Goal: Navigation & Orientation: Find specific page/section

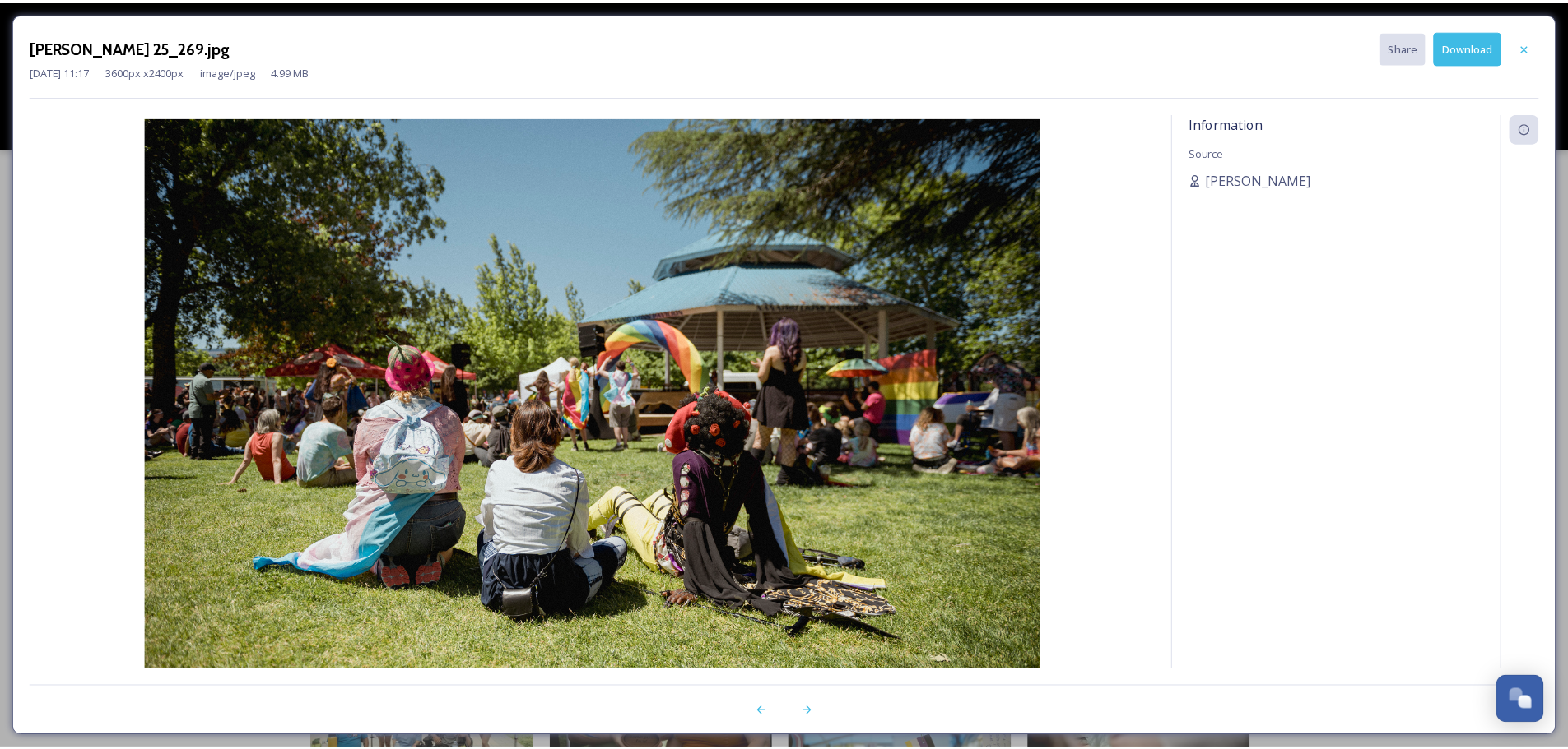
scroll to position [740, 0]
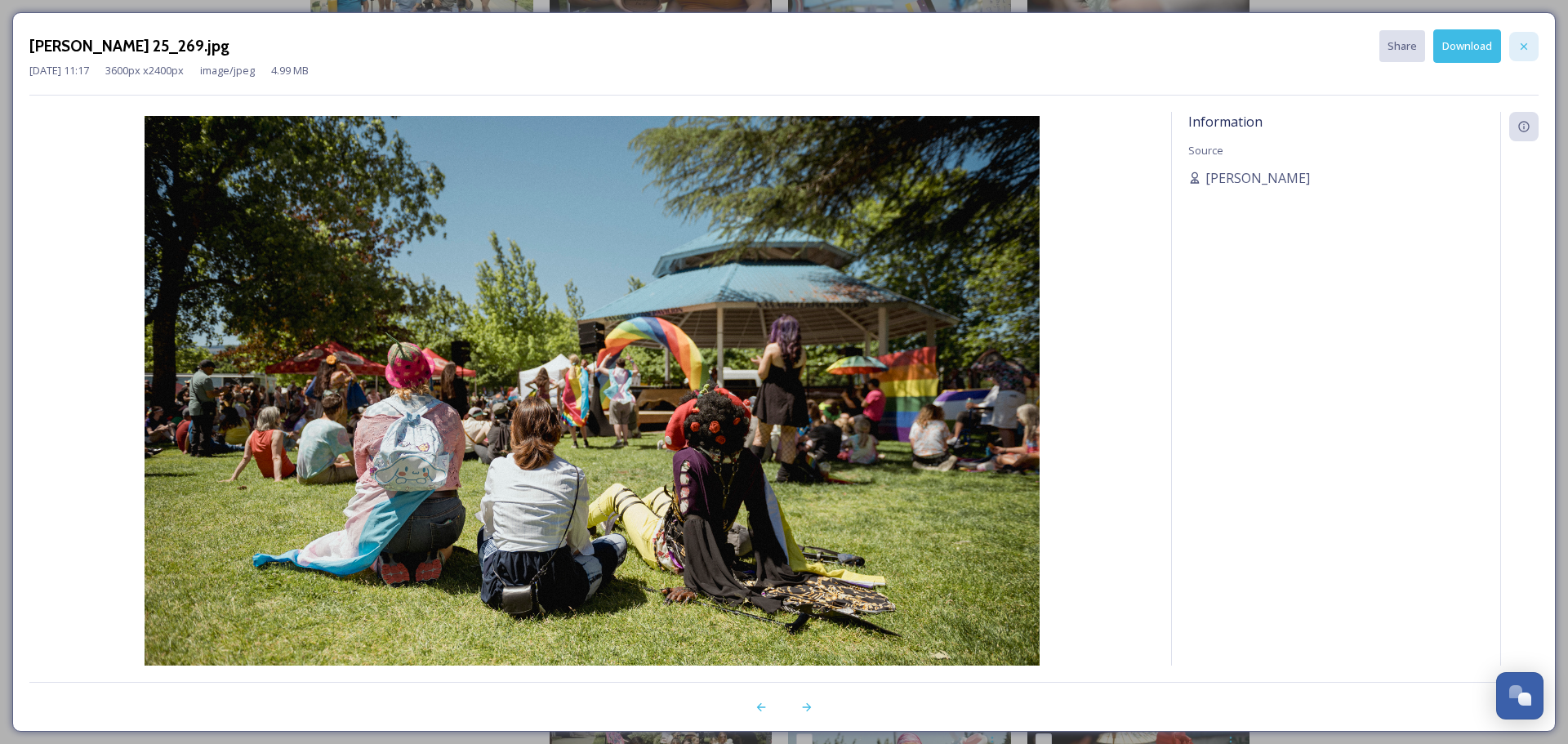
click at [1528, 46] on icon at bounding box center [1523, 46] width 13 height 13
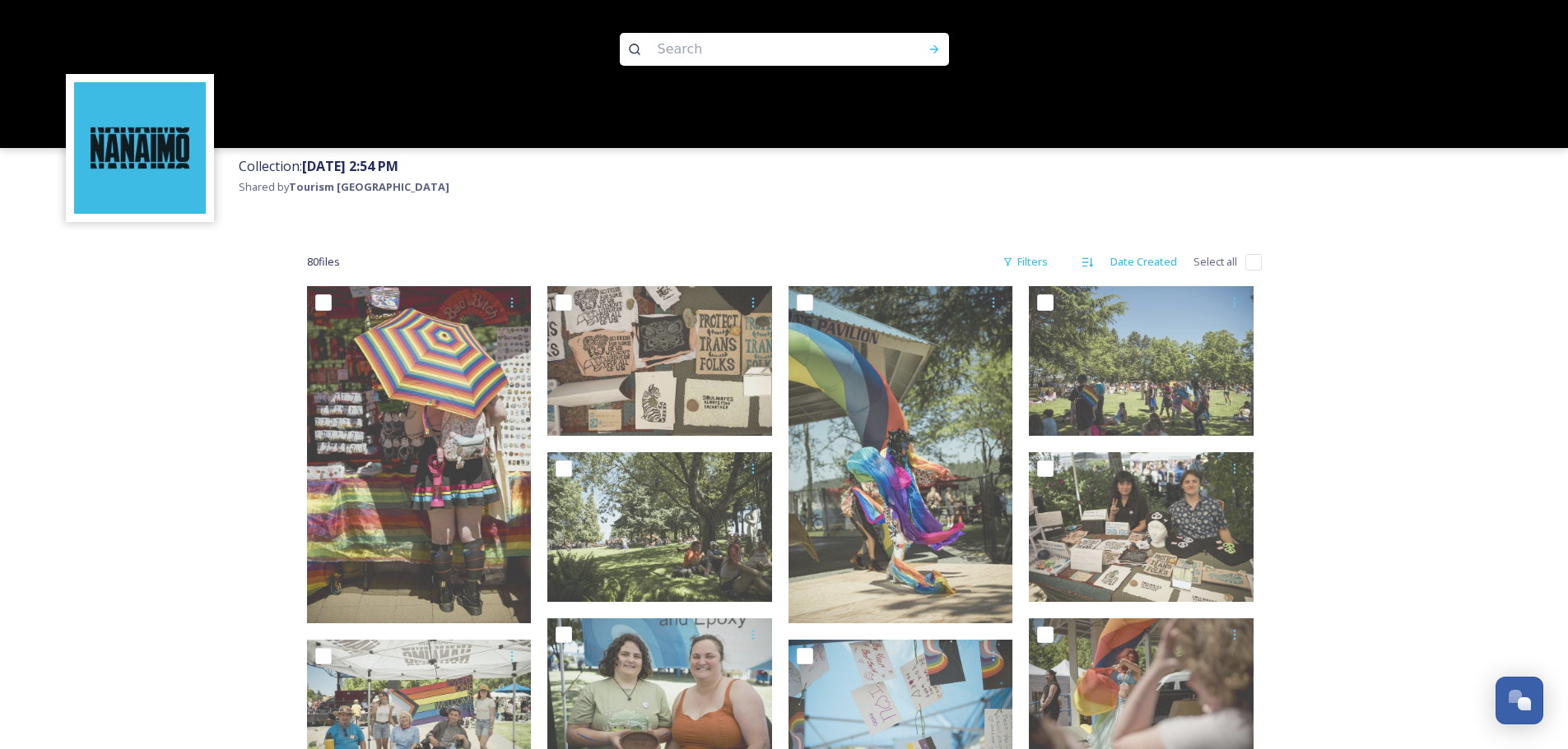
click at [1249, 259] on input "checkbox" at bounding box center [1253, 262] width 16 height 16
checkbox input "true"
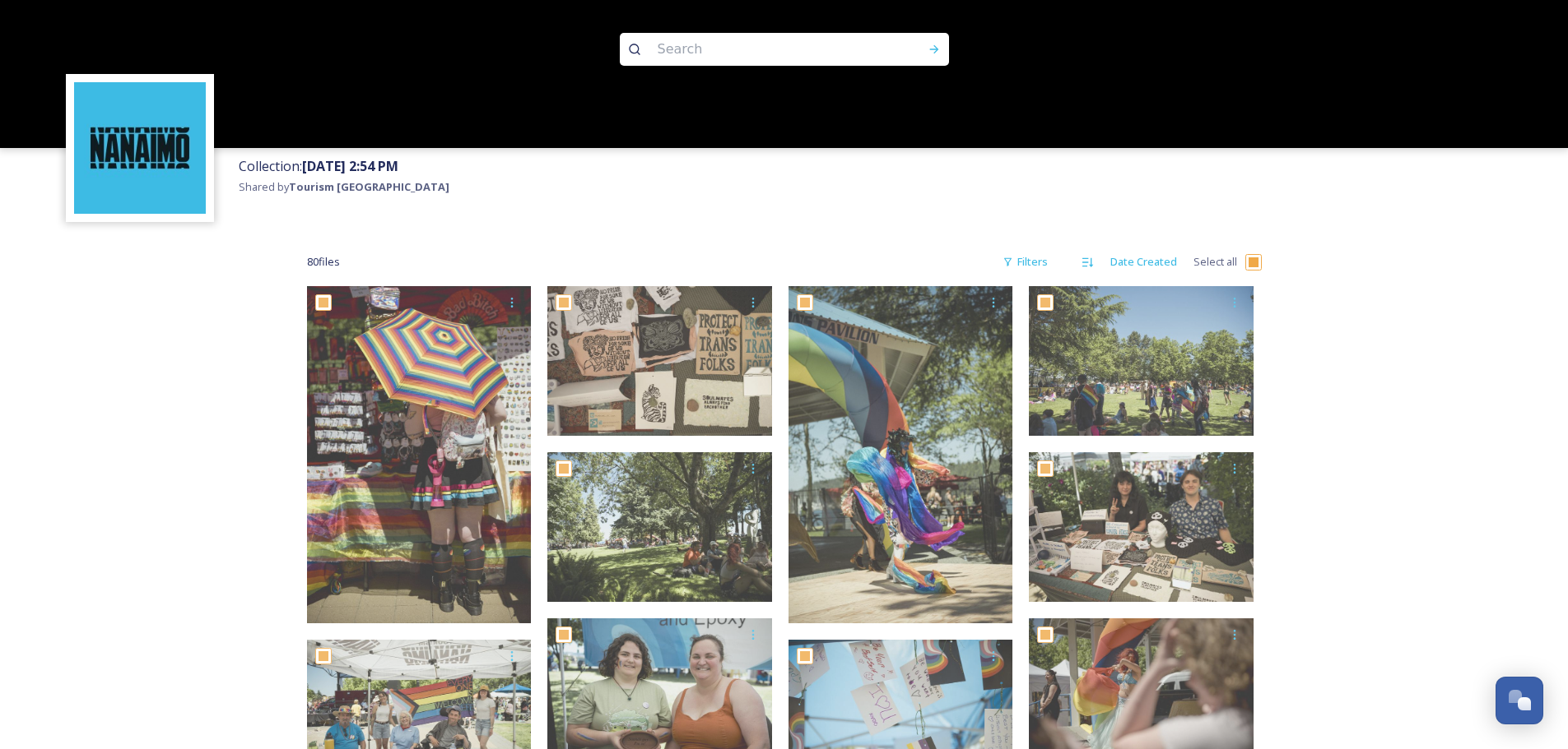
checkbox input "true"
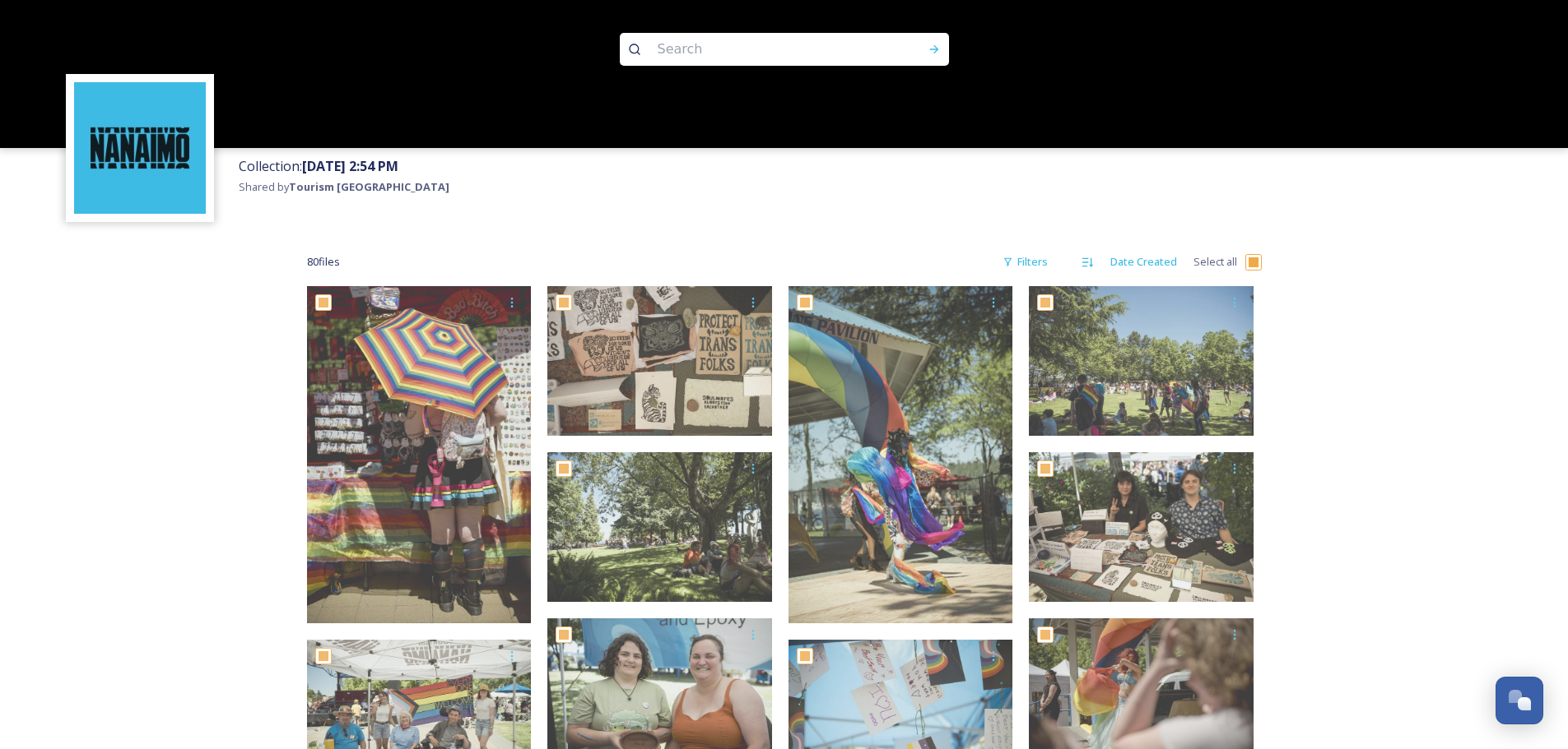
checkbox input "true"
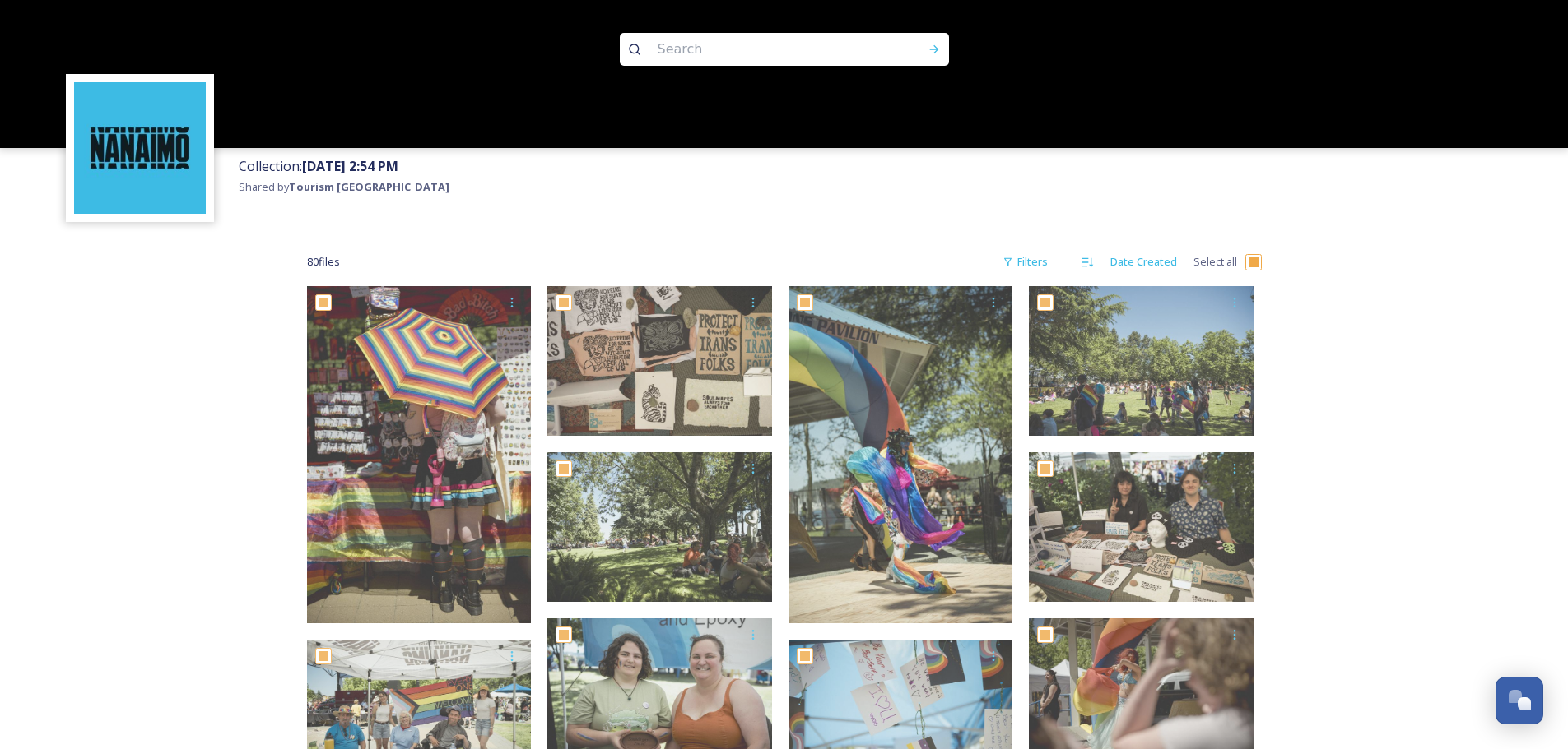
checkbox input "true"
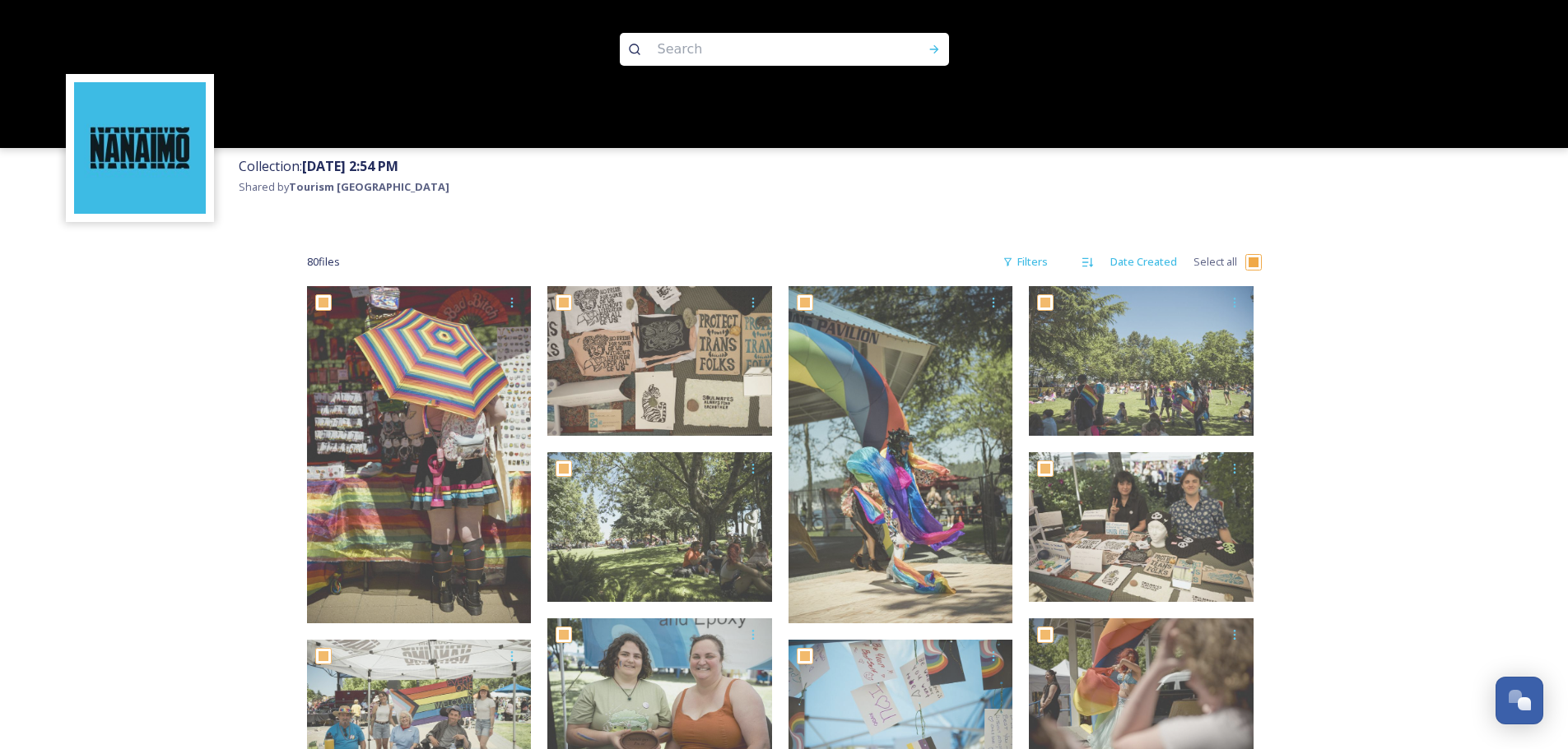
checkbox input "true"
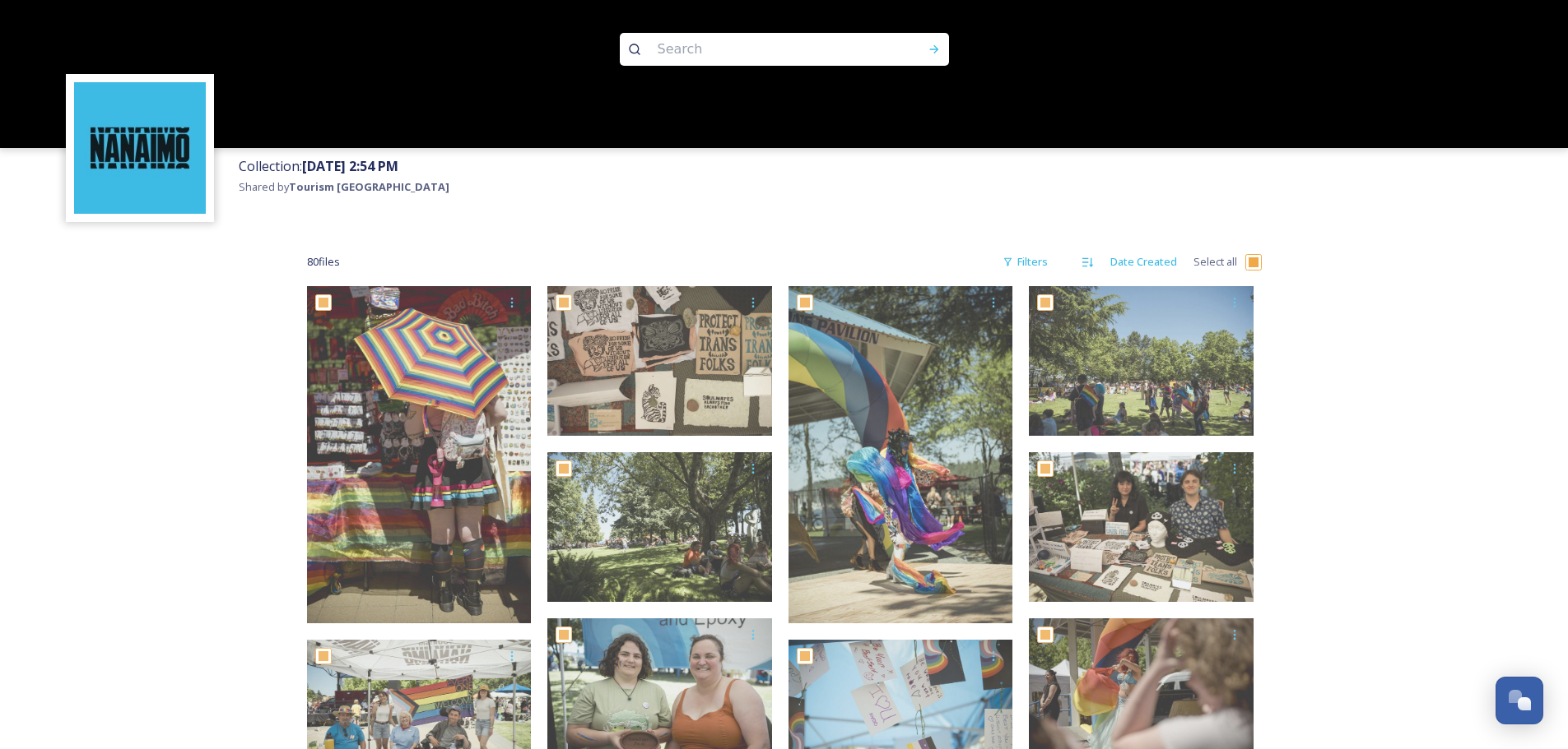
checkbox input "true"
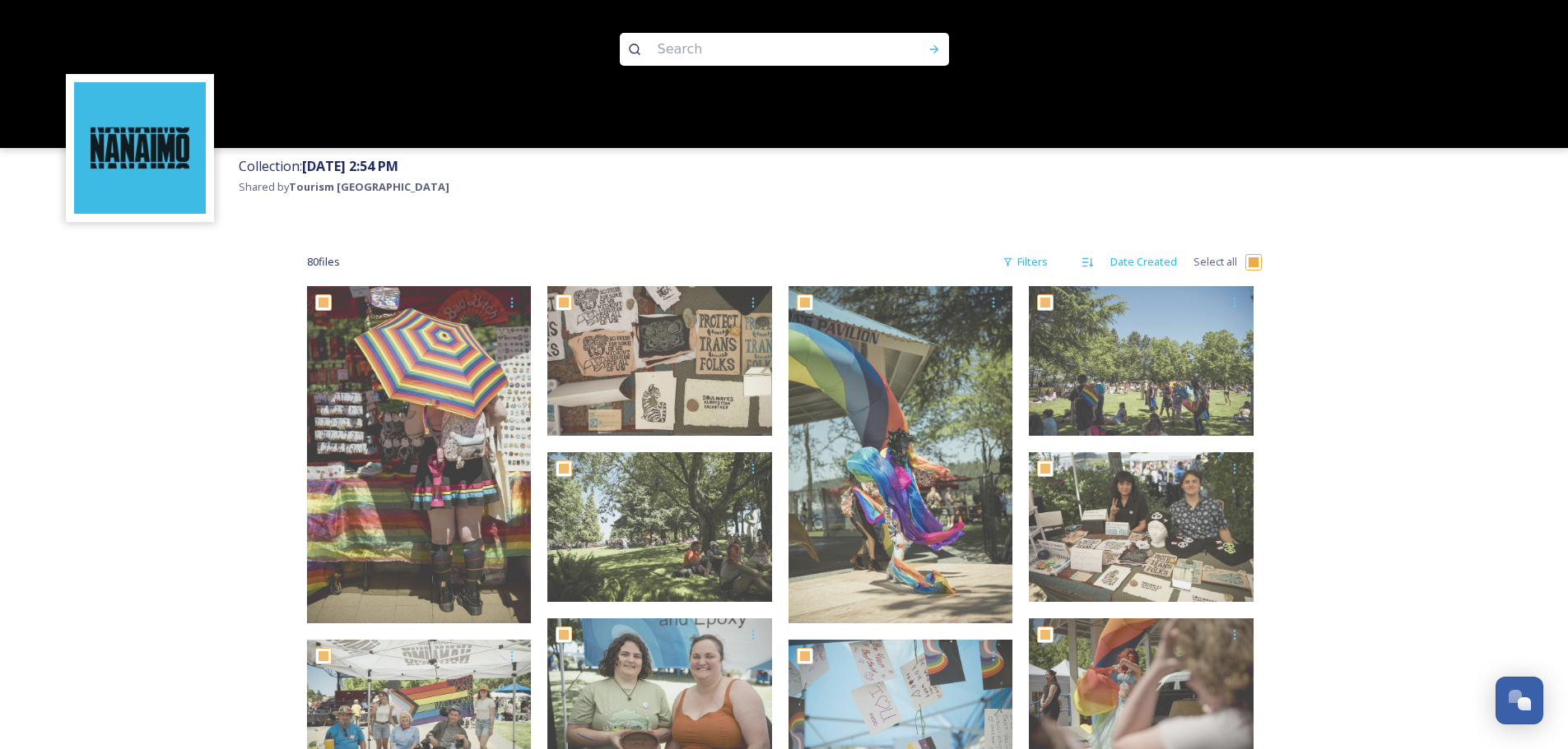
checkbox input "true"
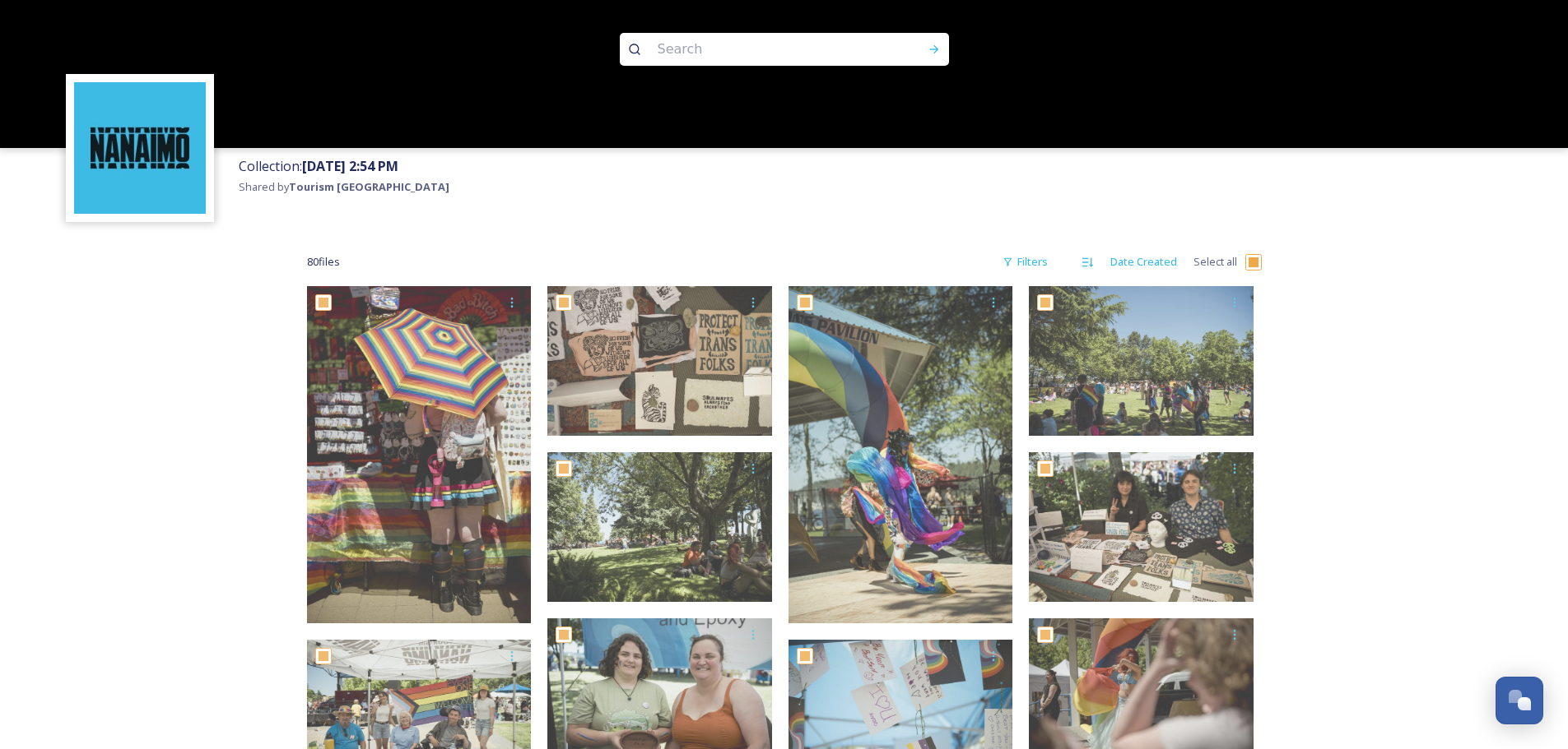
checkbox input "true"
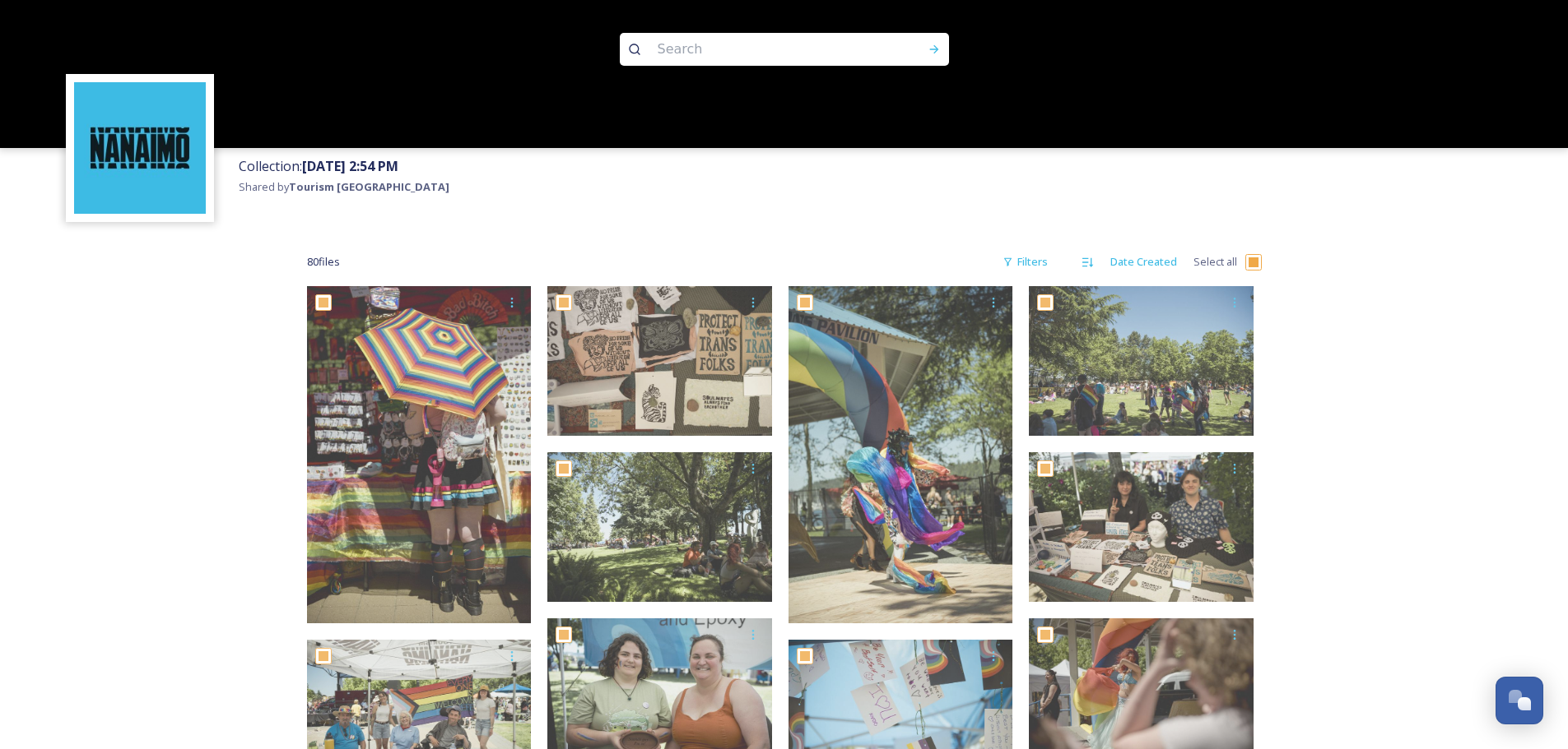
checkbox input "true"
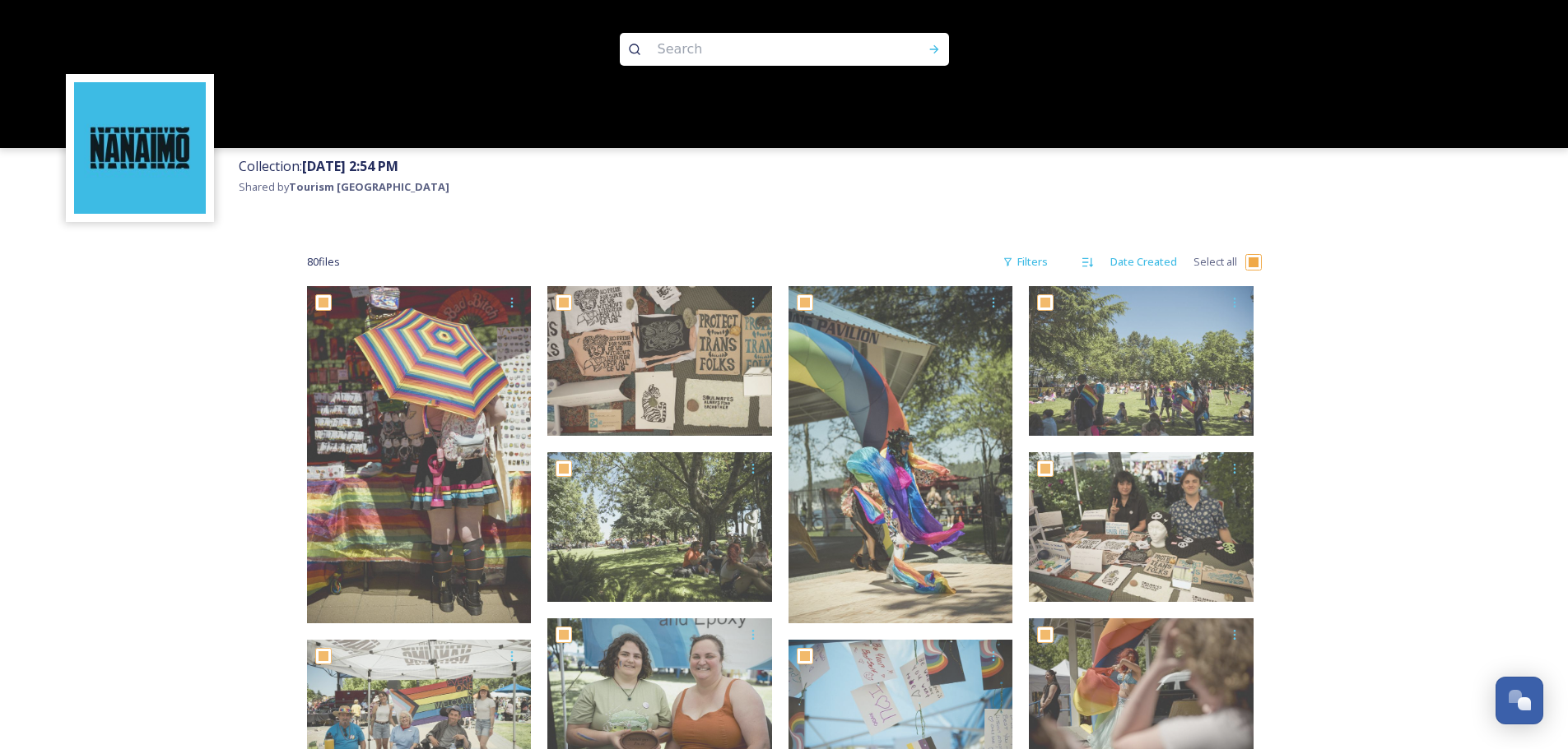
checkbox input "true"
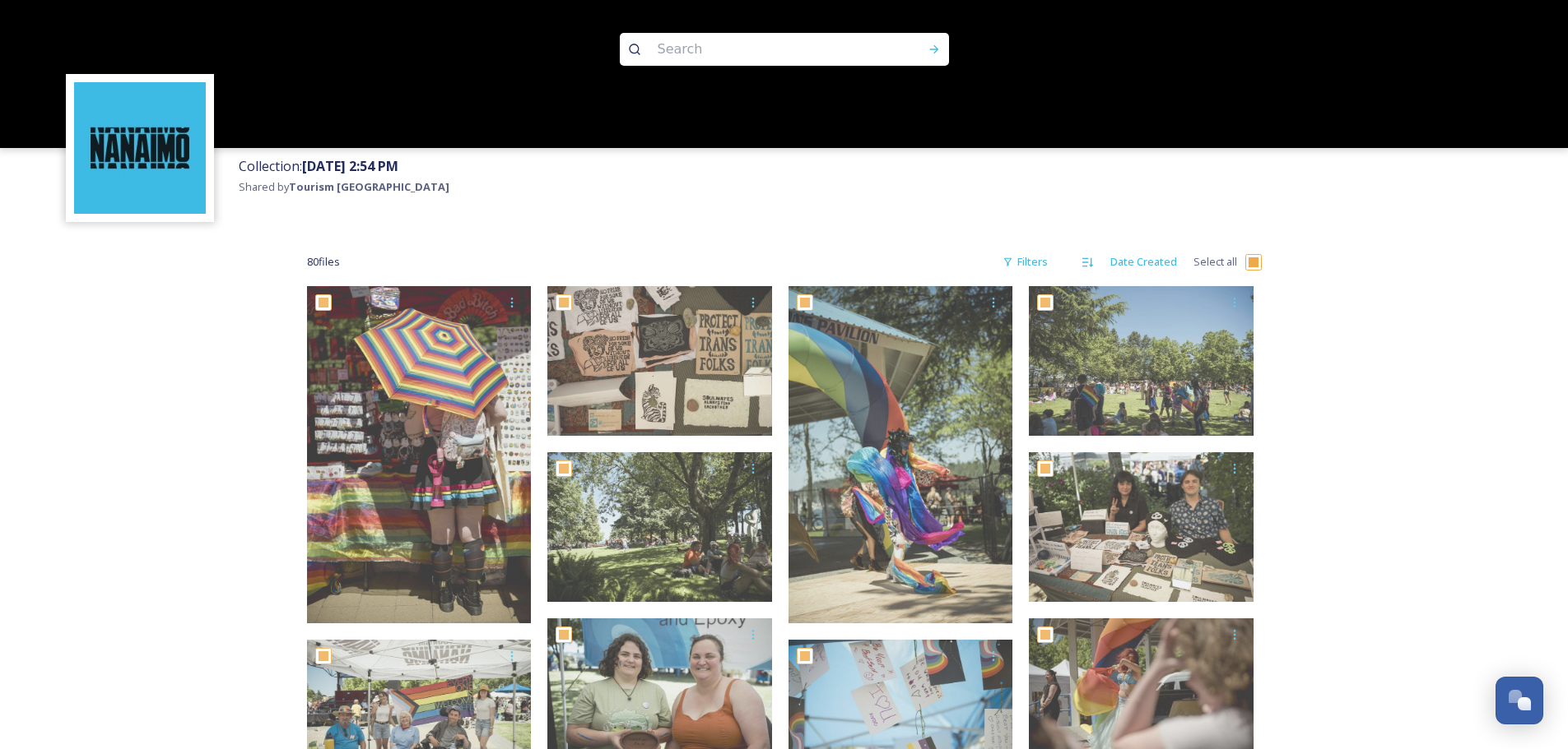
checkbox input "true"
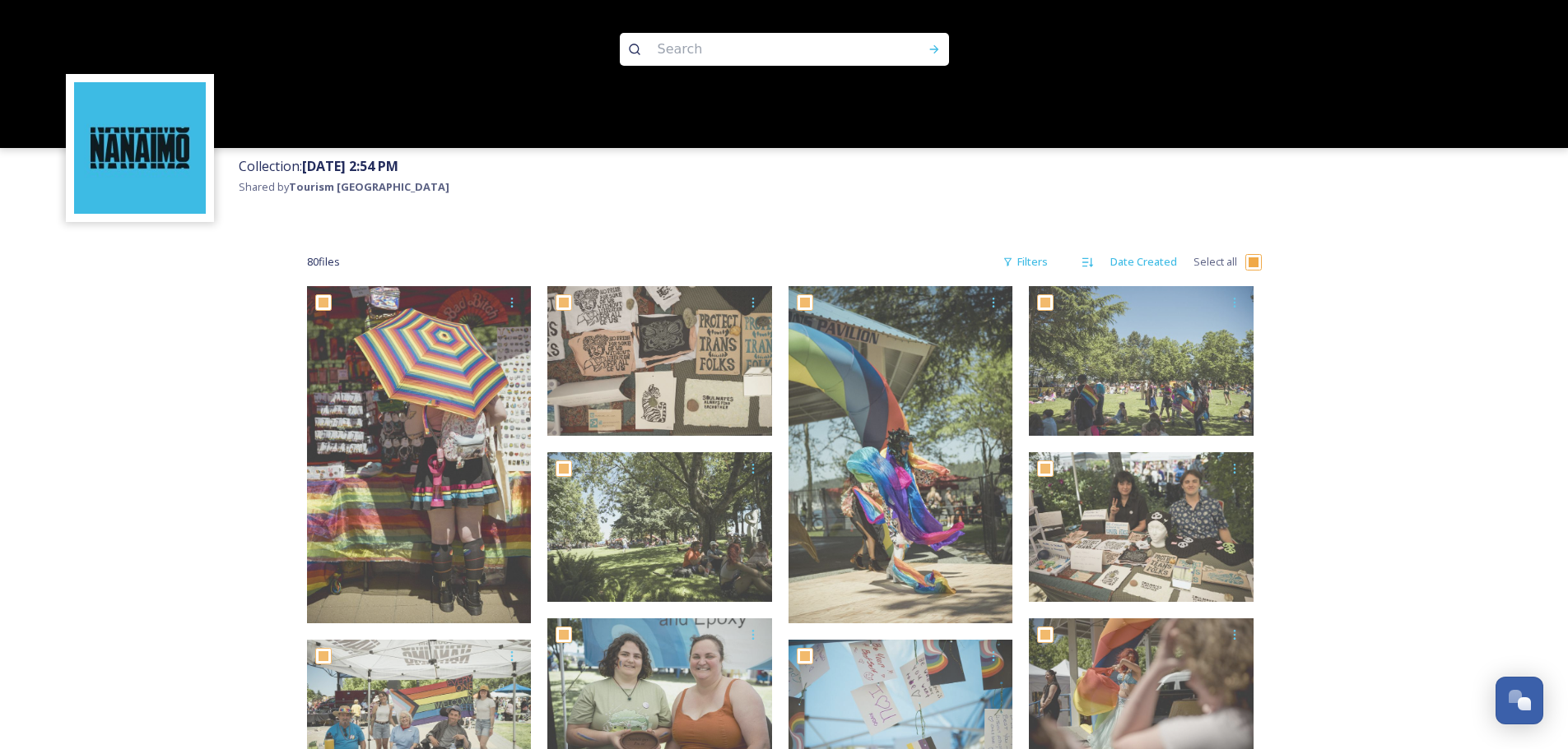
checkbox input "true"
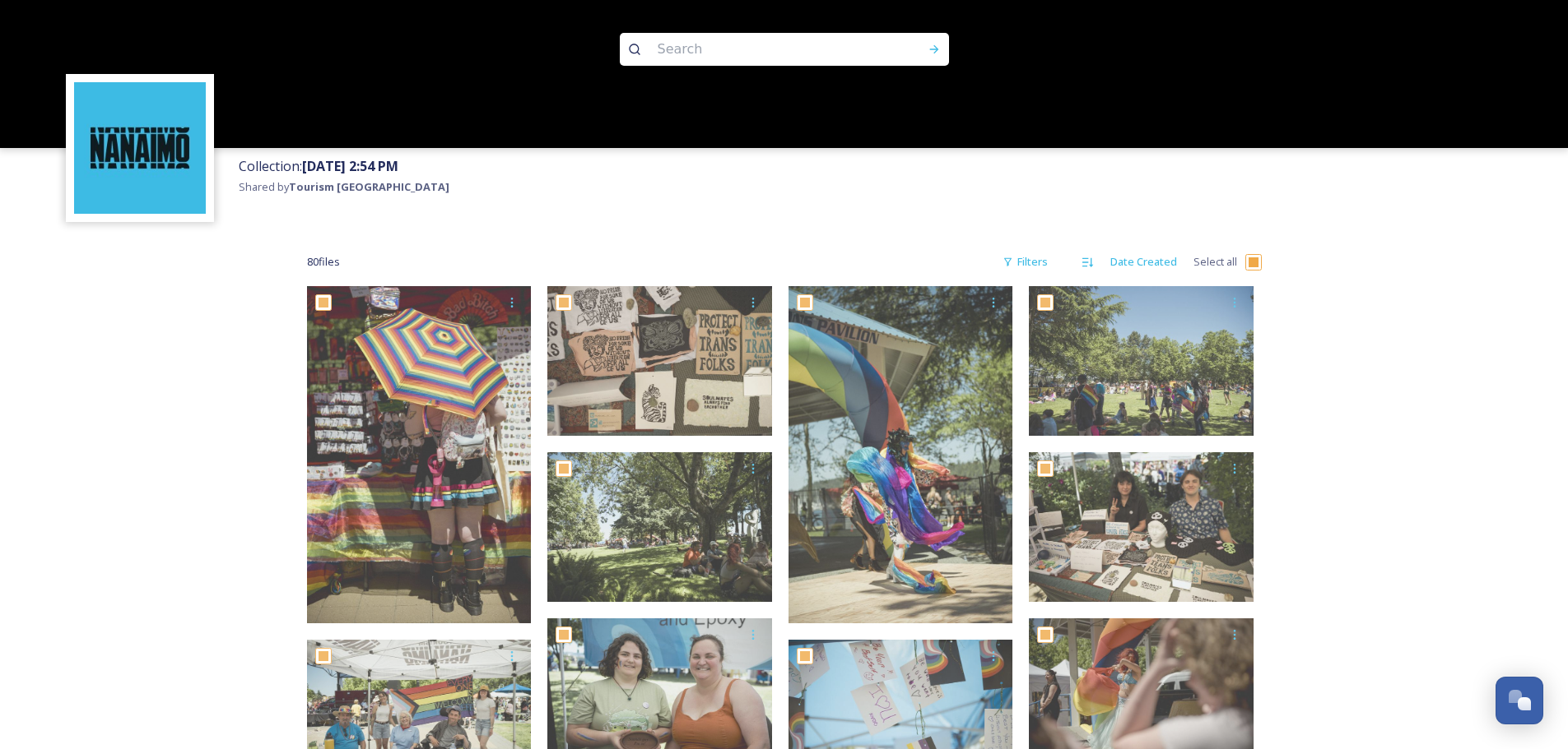
checkbox input "true"
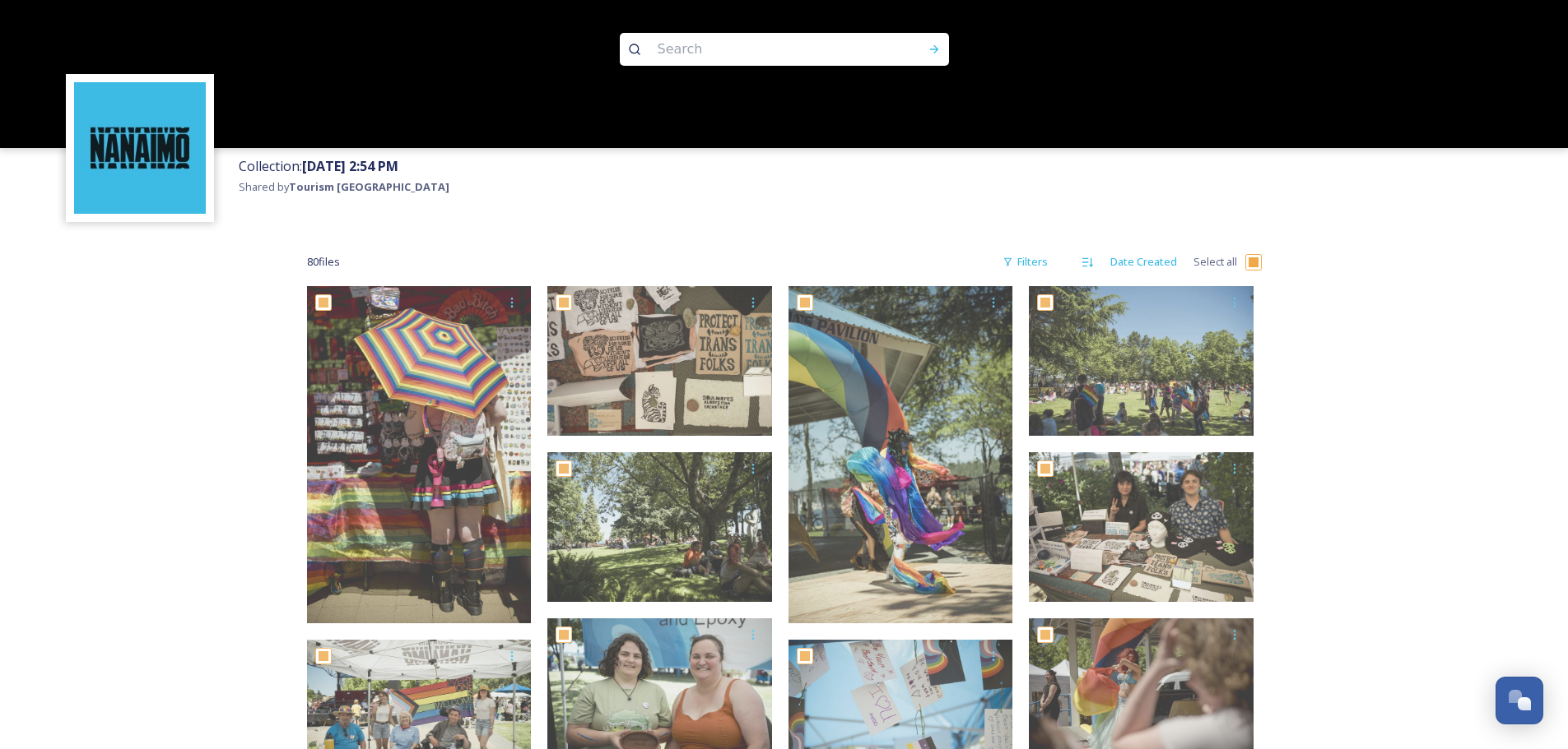
checkbox input "true"
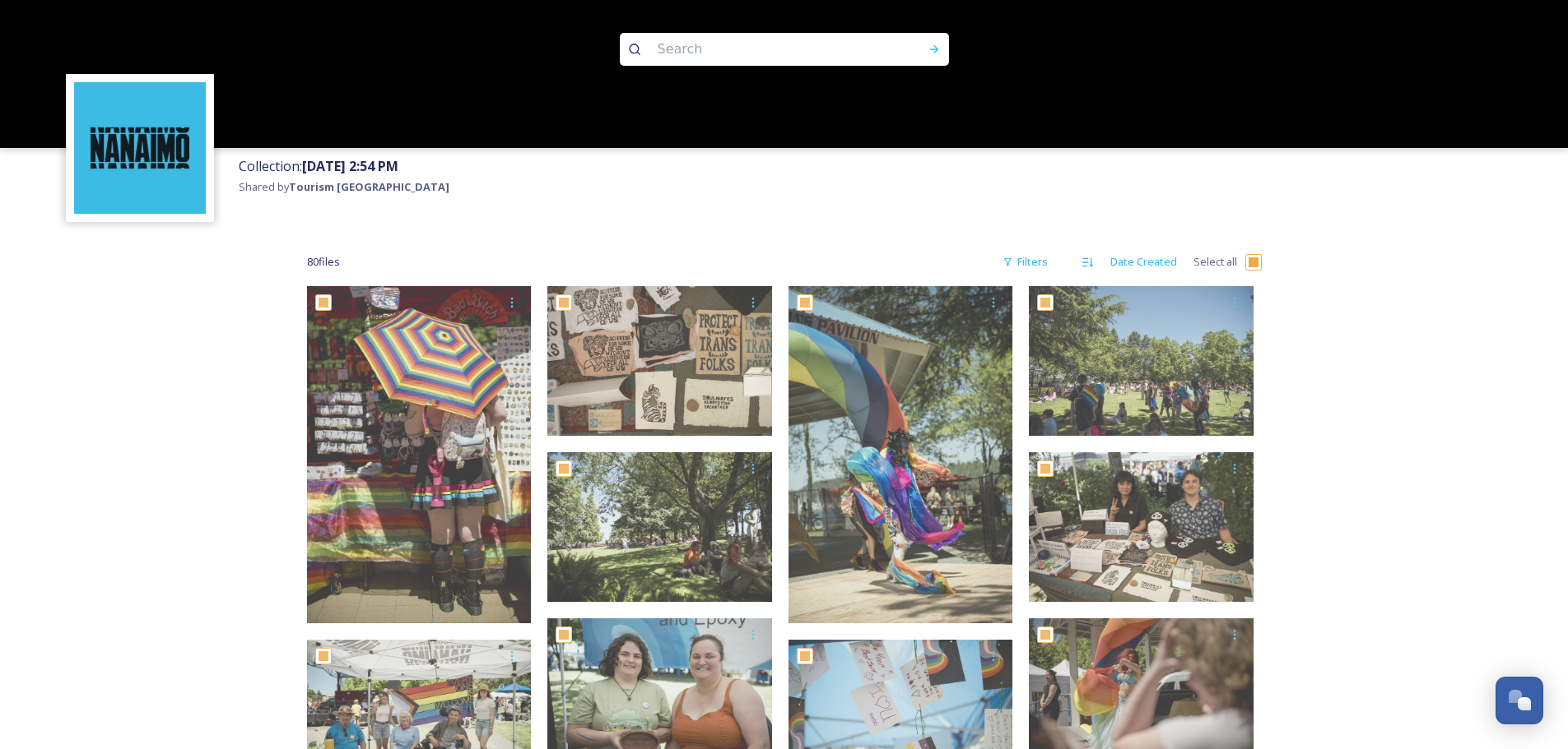
checkbox input "true"
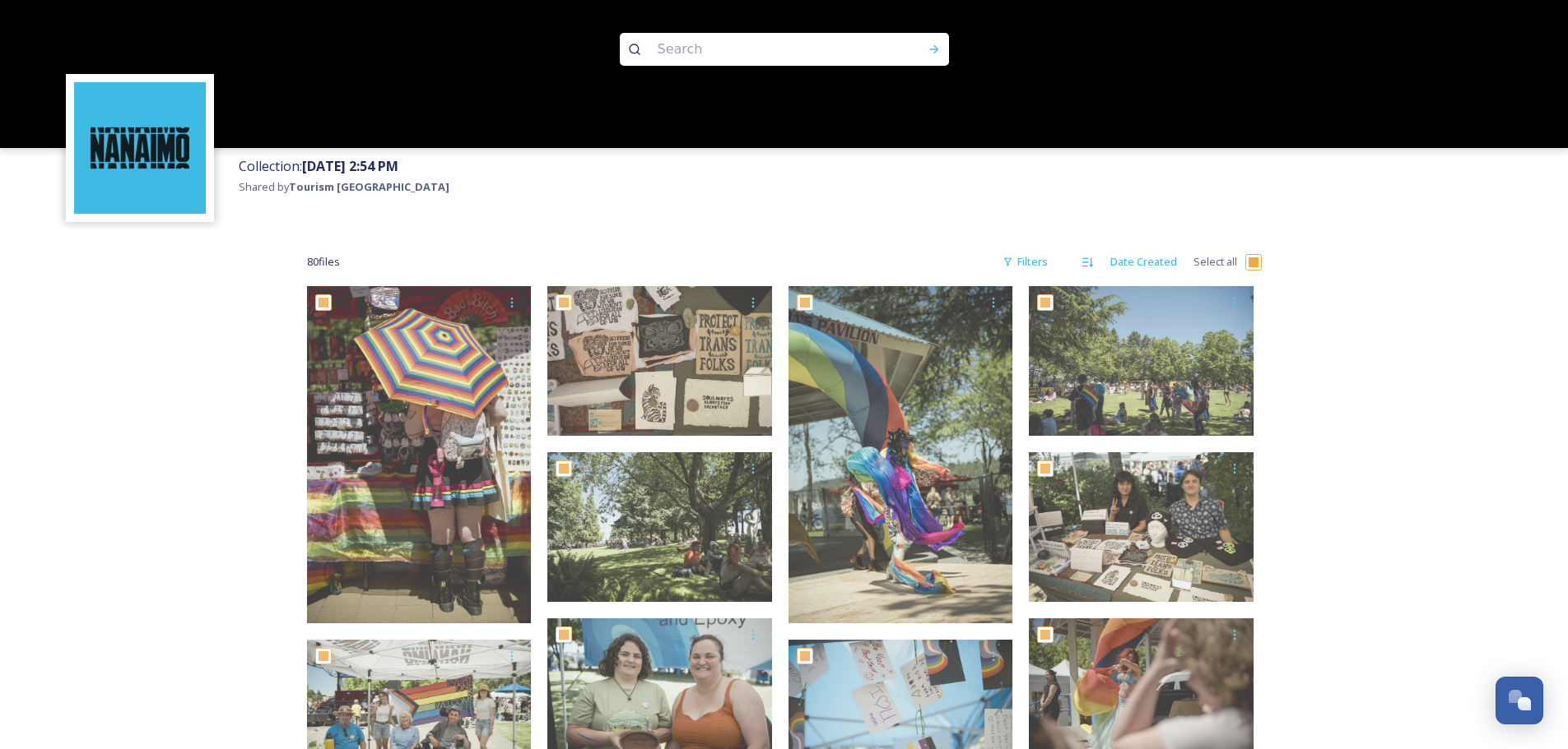
checkbox input "true"
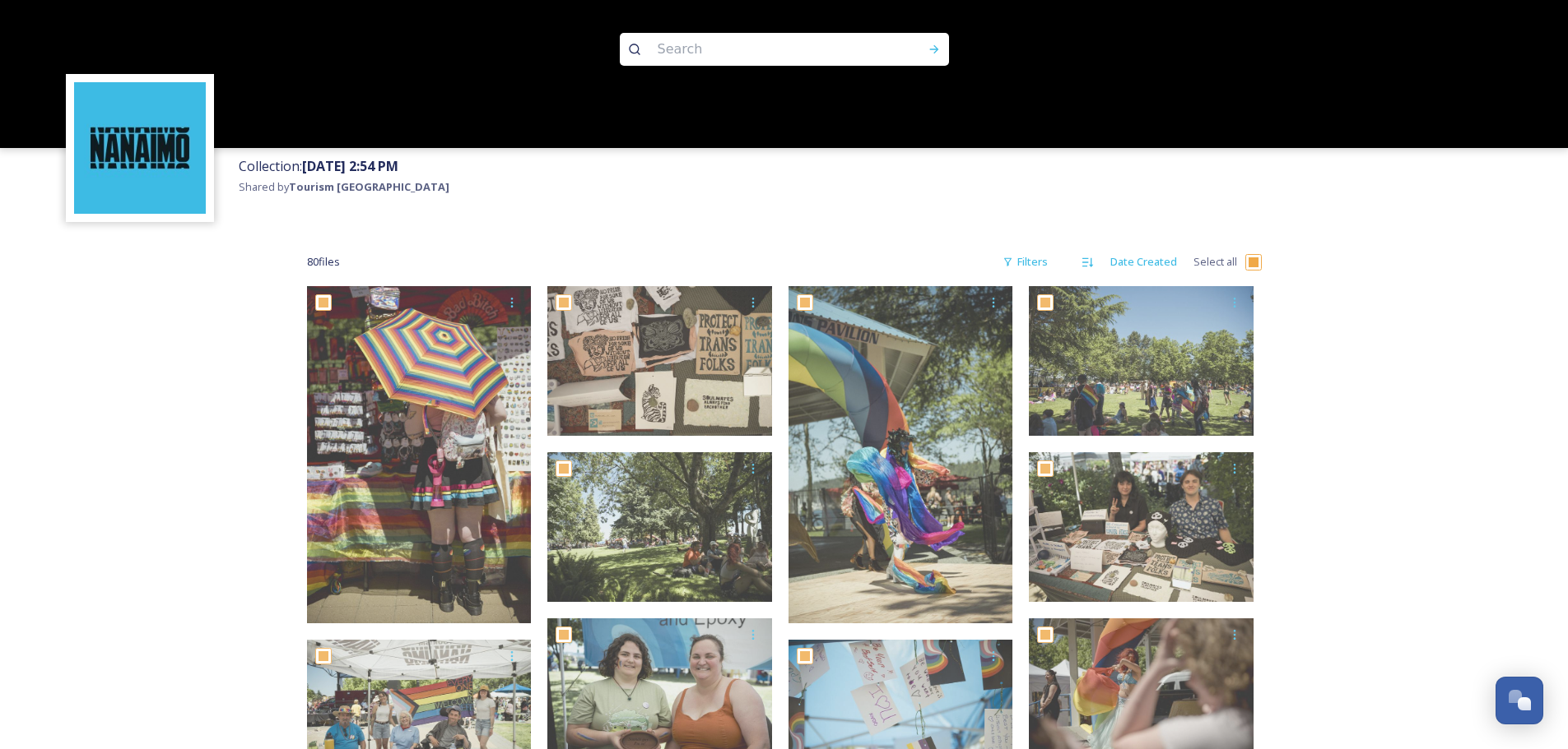
checkbox input "true"
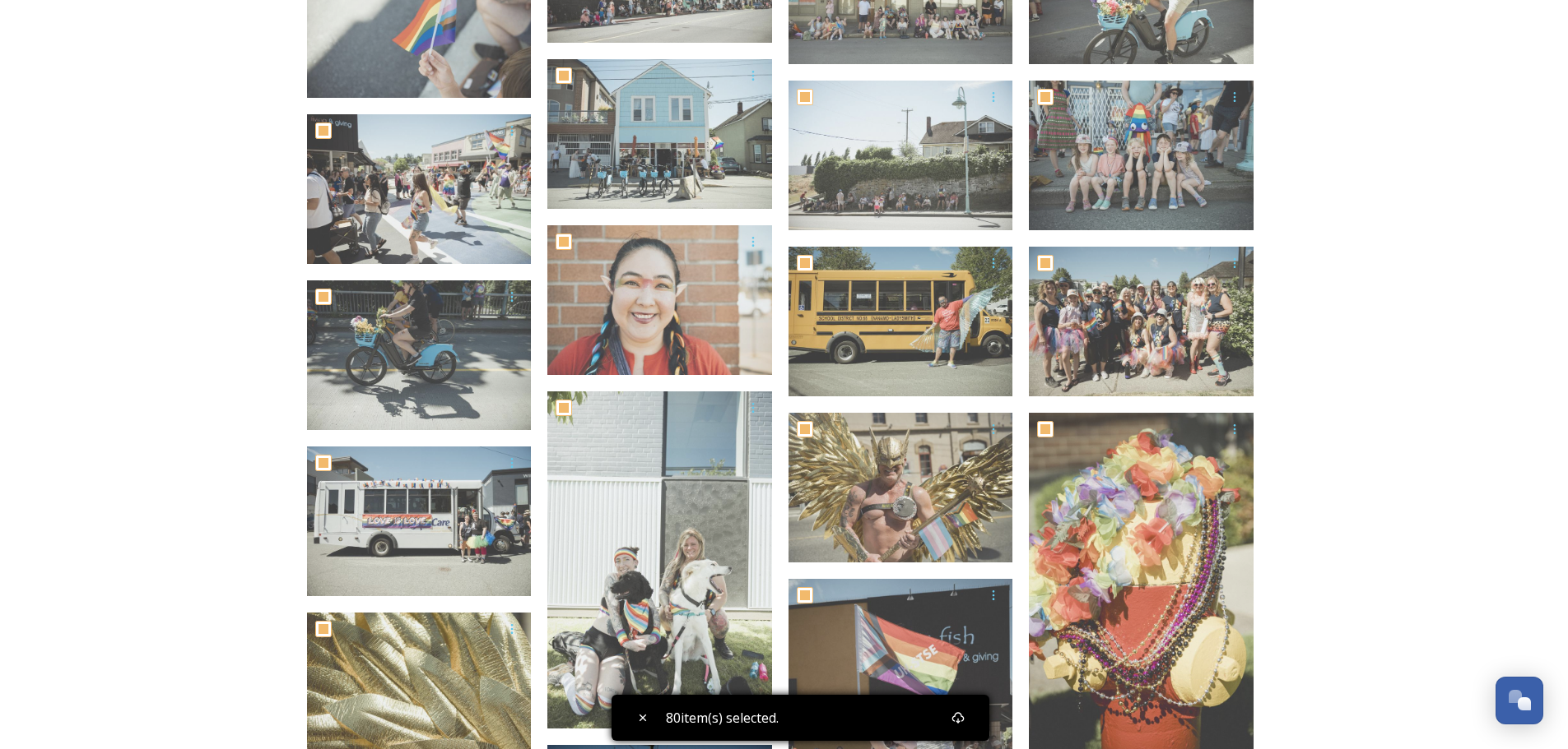
scroll to position [2961, 0]
